Goal: Find specific page/section: Find specific page/section

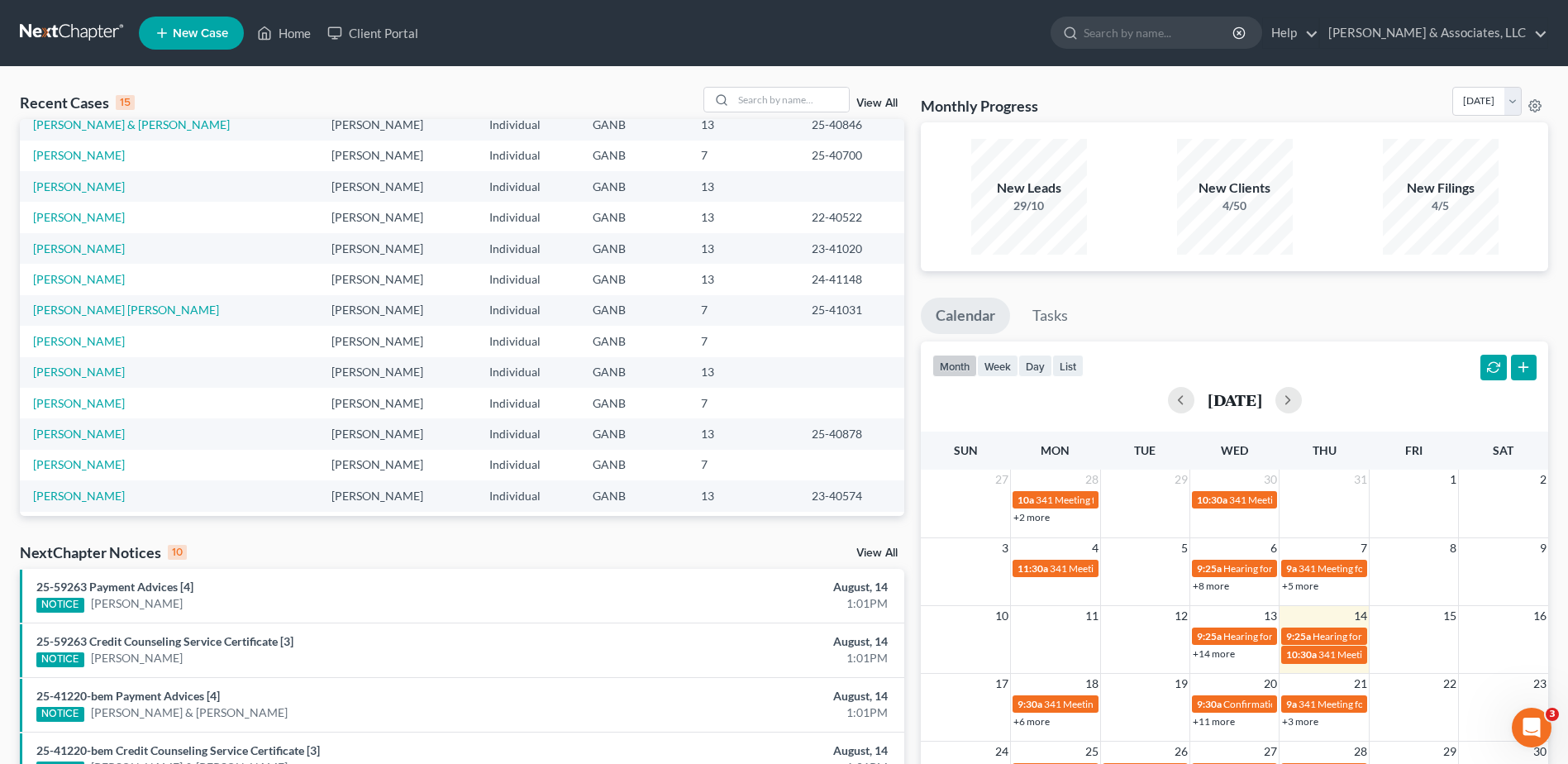
scroll to position [114, 0]
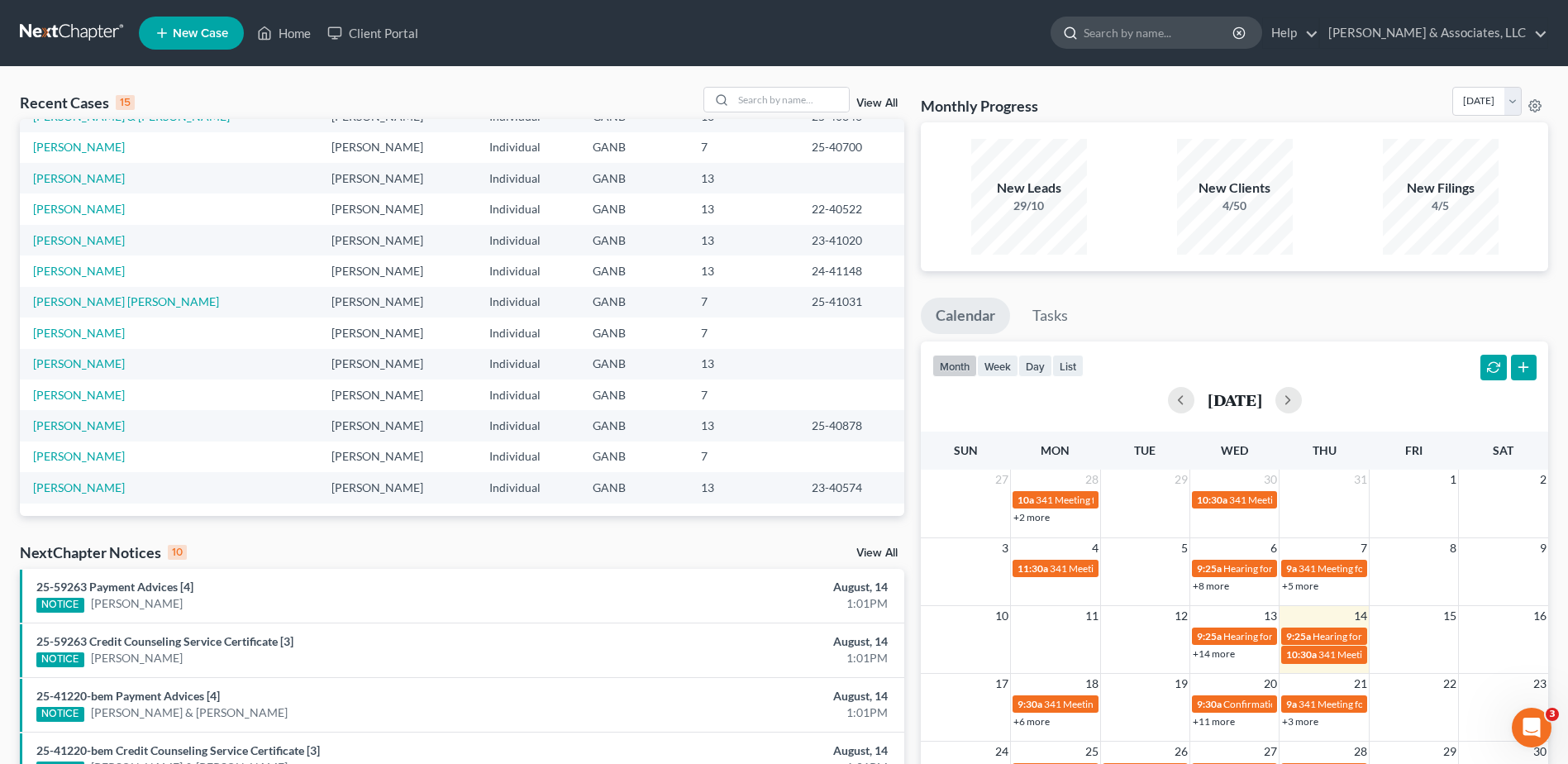
click at [1132, 39] on input "search" at bounding box center [1159, 33] width 152 height 31
type input "[PERSON_NAME]"
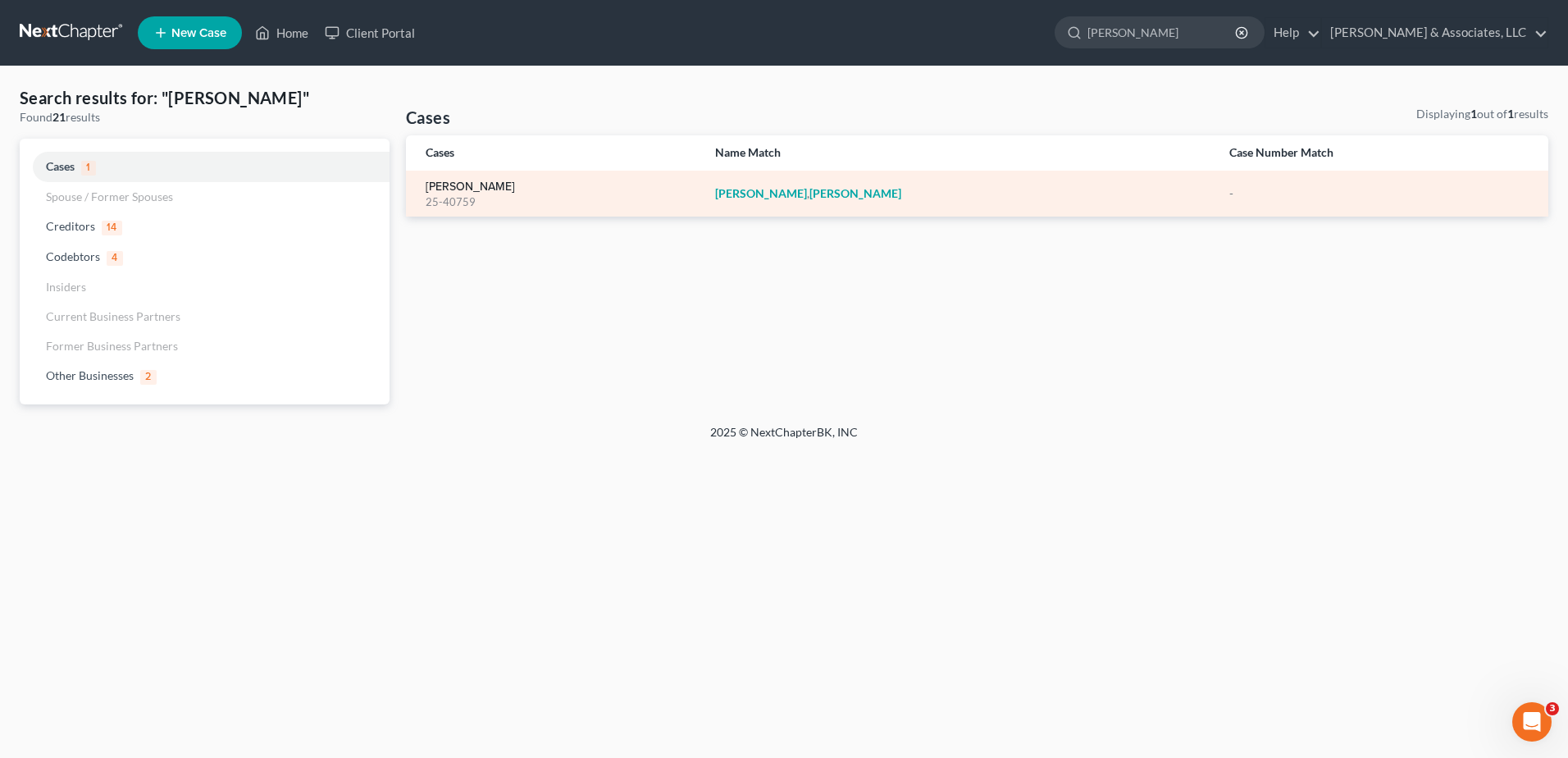
click at [473, 193] on link "[PERSON_NAME]" at bounding box center [470, 186] width 90 height 11
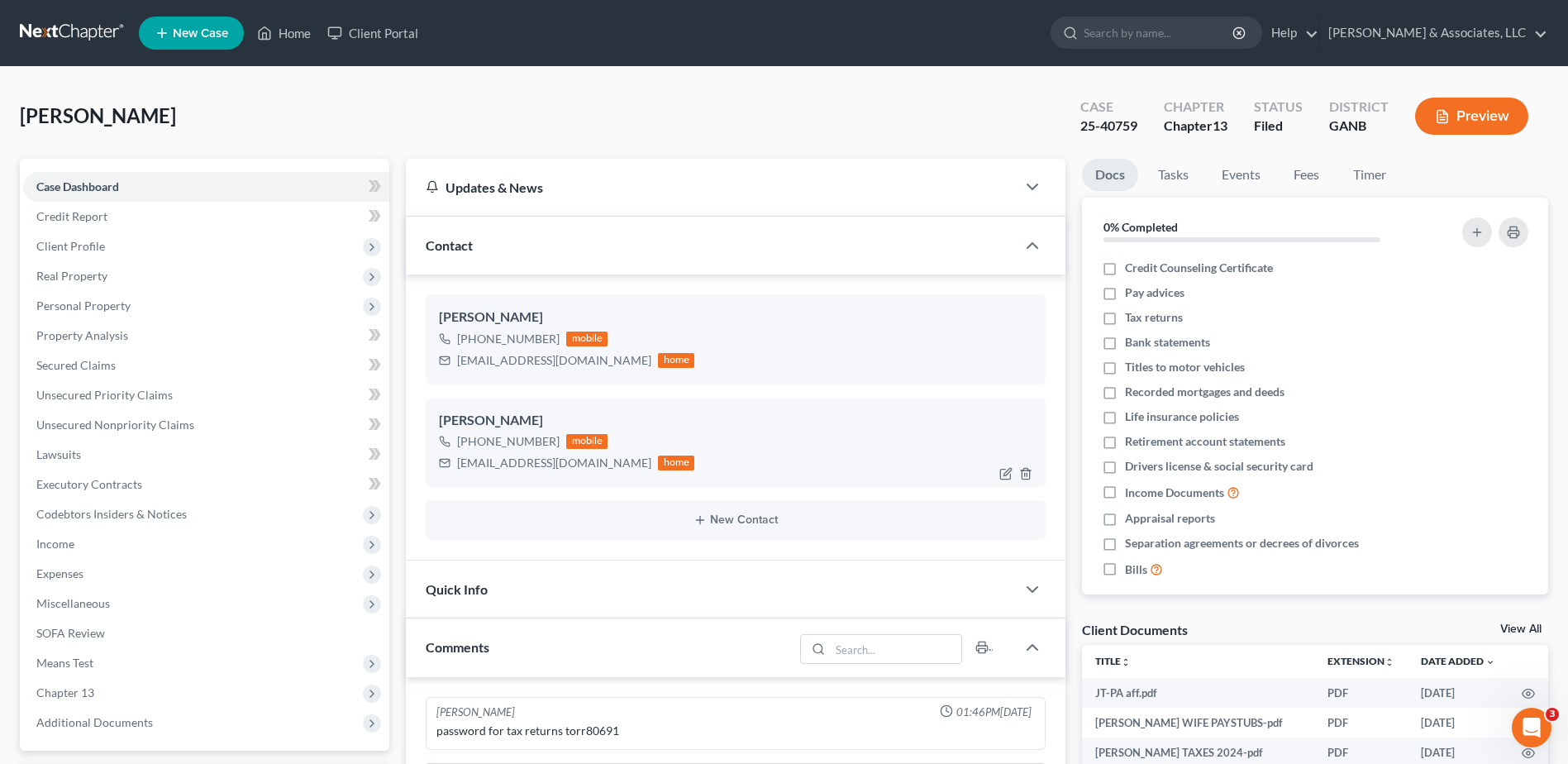
click at [541, 469] on div "[EMAIL_ADDRESS][DOMAIN_NAME]" at bounding box center [554, 462] width 194 height 17
drag, startPoint x: 459, startPoint y: 462, endPoint x: 573, endPoint y: 462, distance: 114.0
click at [573, 462] on div "[EMAIL_ADDRESS][DOMAIN_NAME]" at bounding box center [554, 462] width 194 height 17
drag, startPoint x: 573, startPoint y: 462, endPoint x: 565, endPoint y: 463, distance: 8.1
copy div "[EMAIL_ADDRESS][DOMAIN_NAME]"
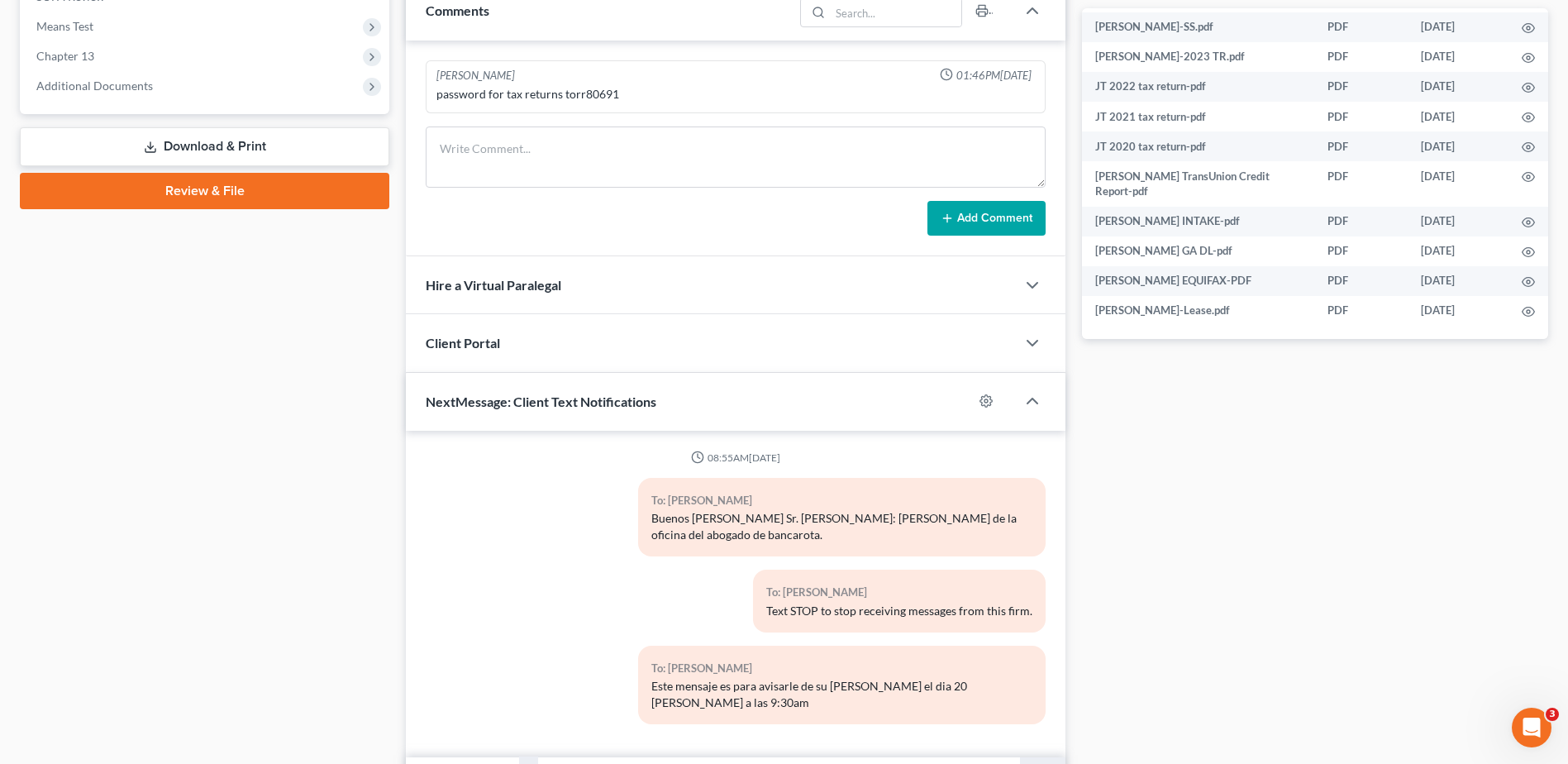
scroll to position [716, 0]
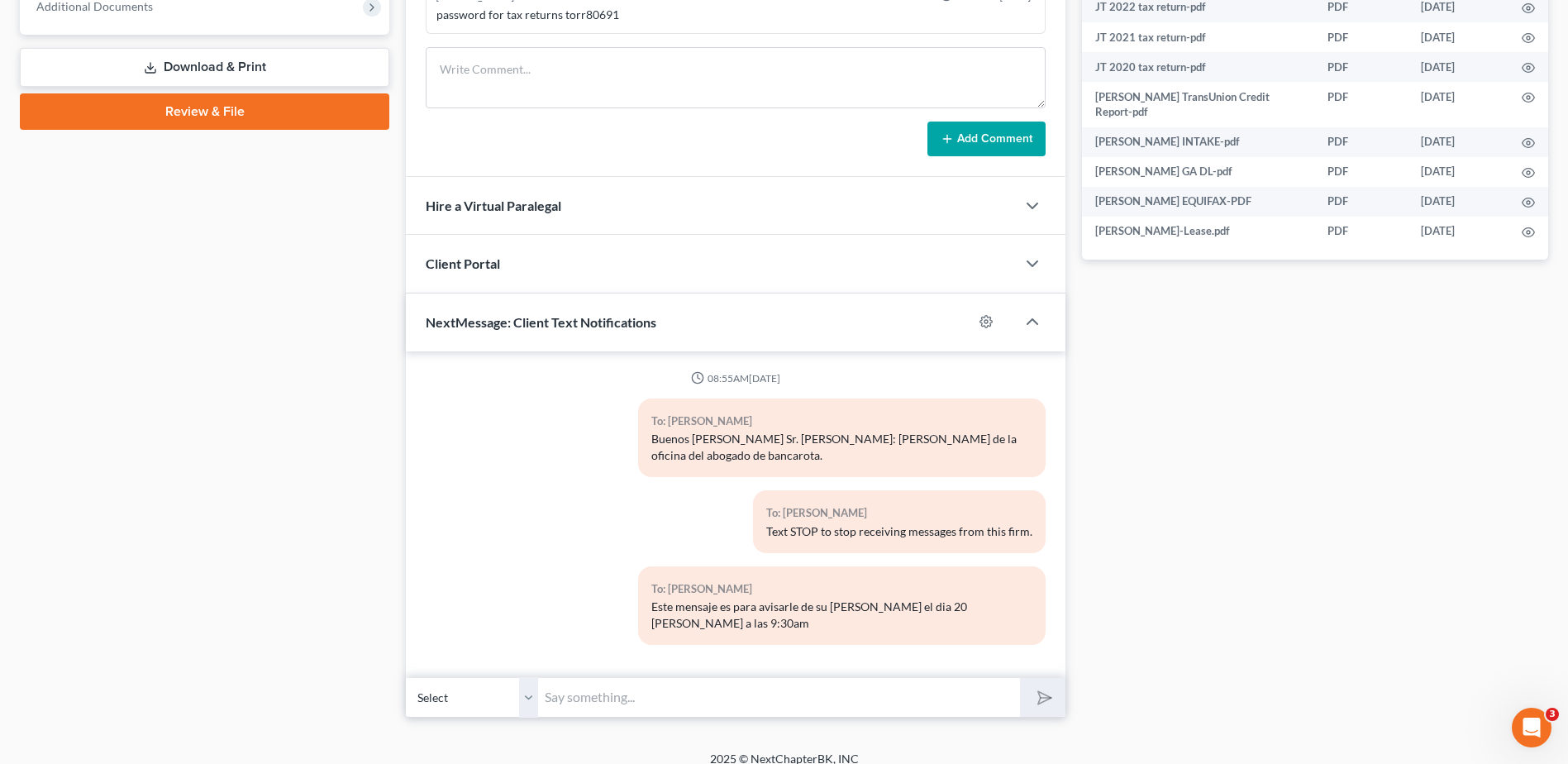
click at [573, 688] on input "text" at bounding box center [779, 697] width 482 height 41
